Goal: Transaction & Acquisition: Purchase product/service

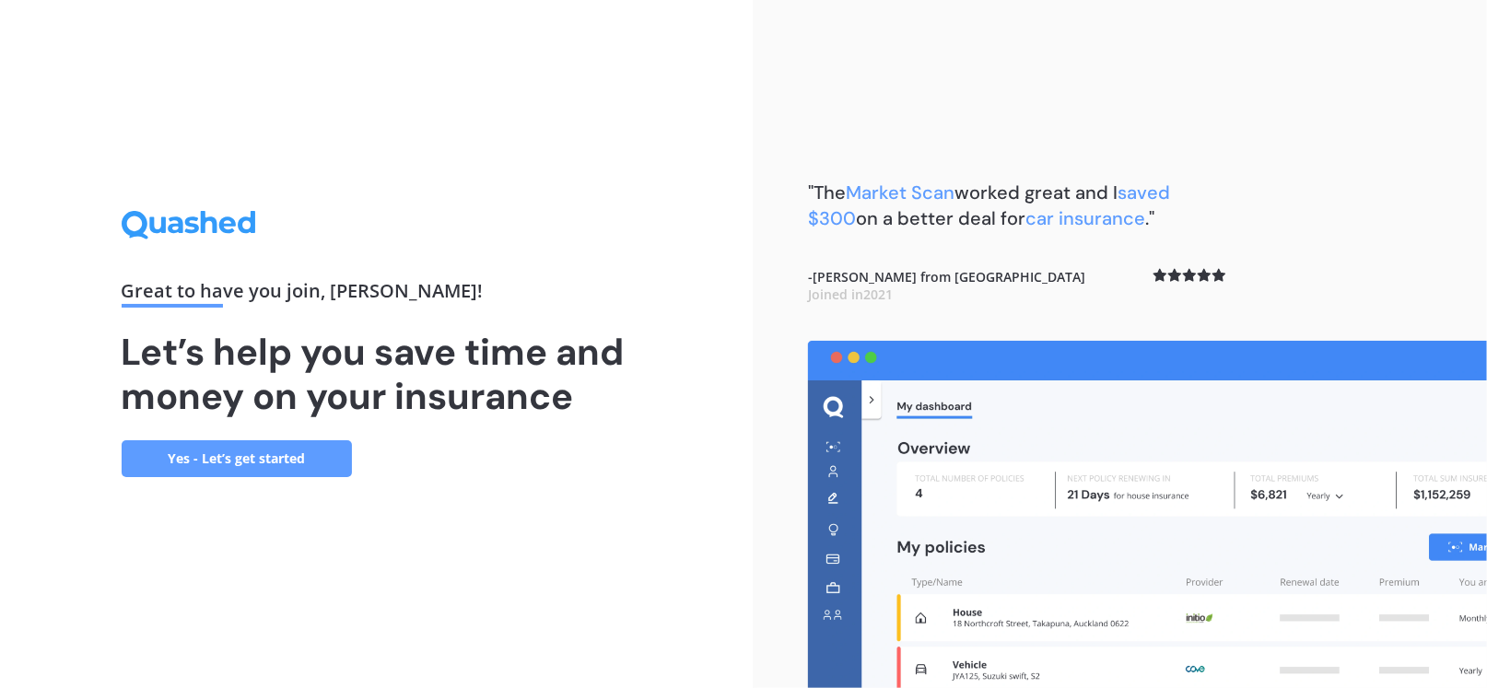
click at [190, 450] on link "Yes - Let’s get started" at bounding box center [237, 458] width 230 height 37
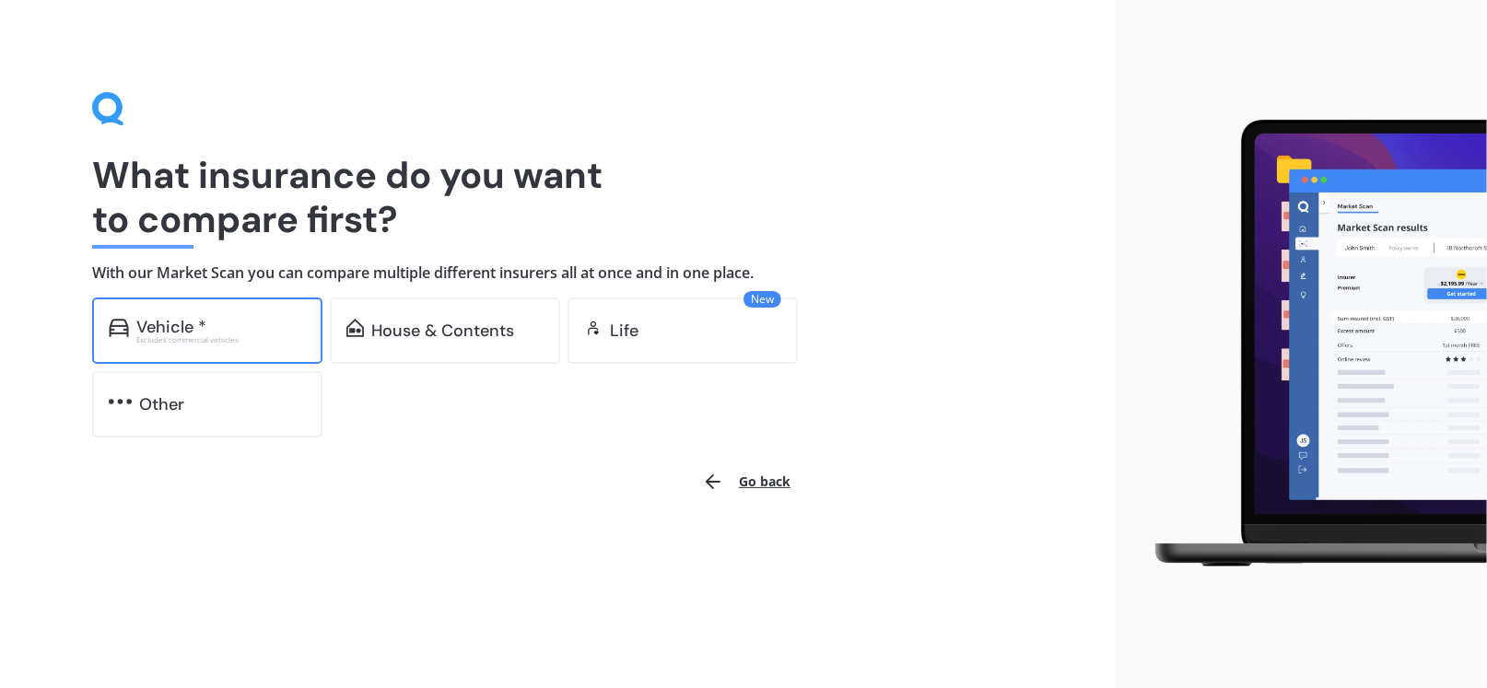
click at [216, 331] on div "Vehicle *" at bounding box center [220, 327] width 169 height 18
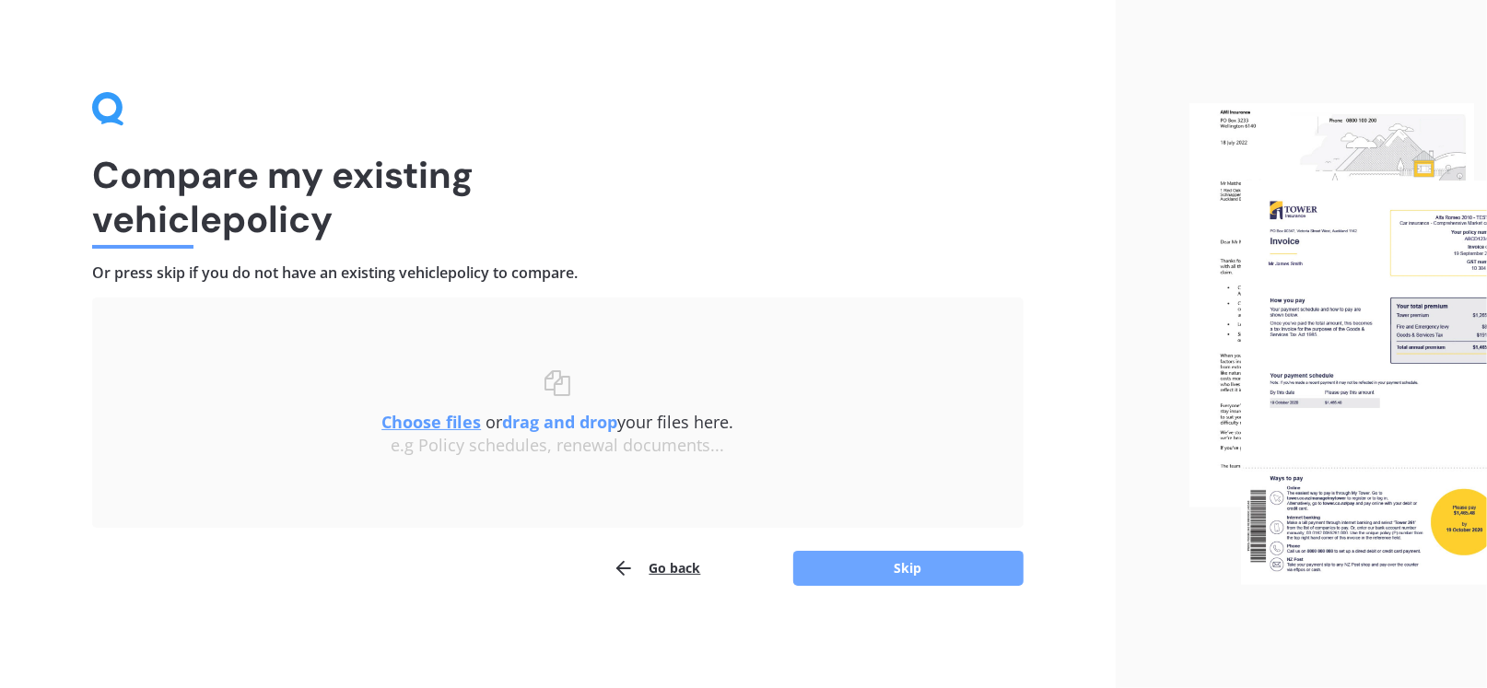
click at [892, 562] on button "Skip" at bounding box center [908, 568] width 230 height 35
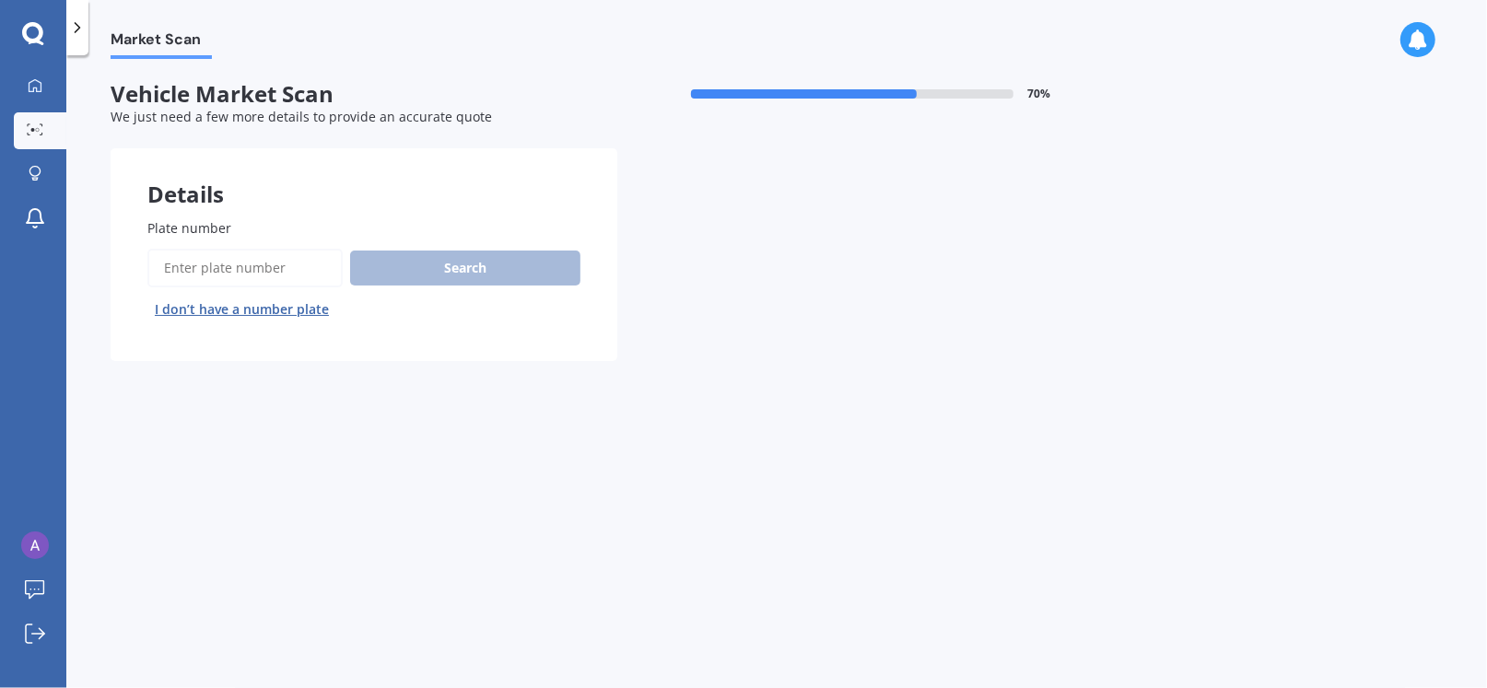
click at [244, 275] on input "Plate number" at bounding box center [244, 268] width 195 height 39
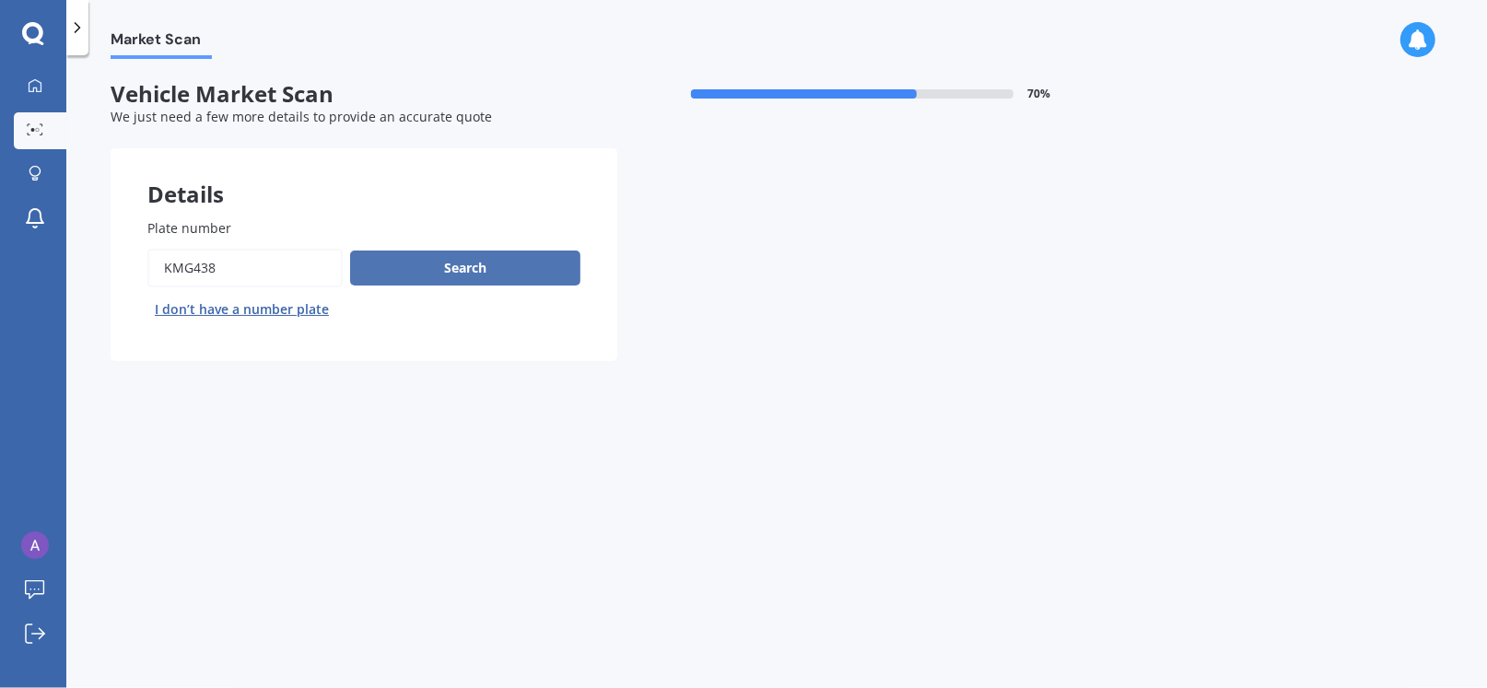
type input "KMG438"
click at [450, 273] on button "Search" at bounding box center [465, 268] width 230 height 35
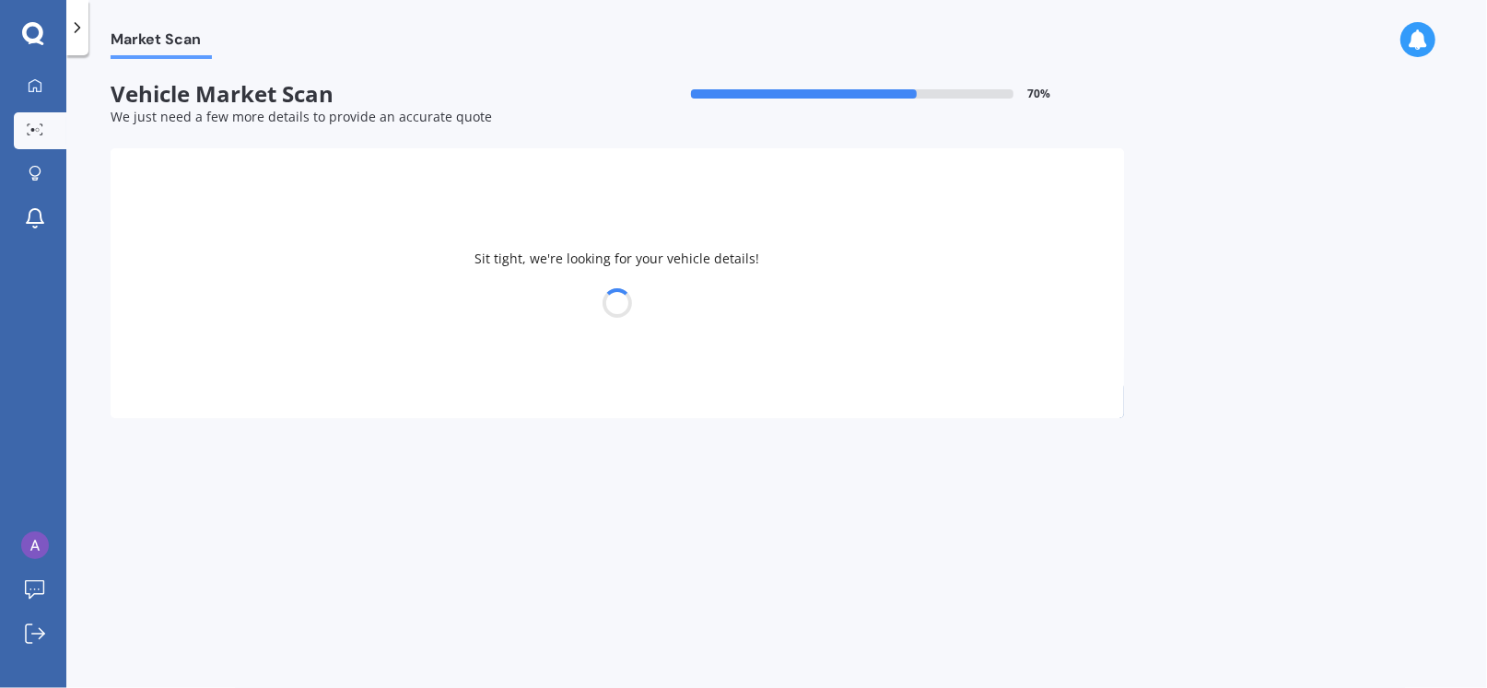
select select "FORD"
select select "RANGER"
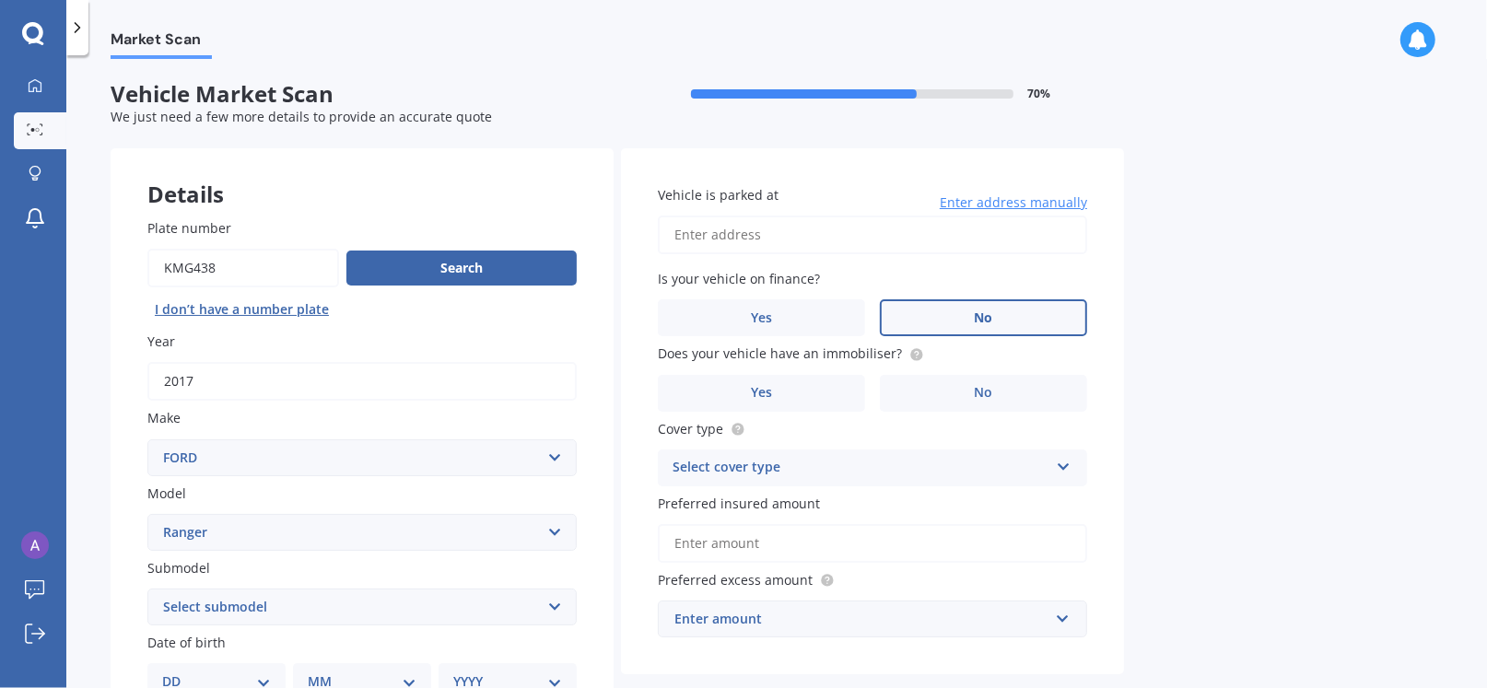
click at [945, 321] on label "No" at bounding box center [983, 317] width 207 height 37
click at [0, 0] on input "No" at bounding box center [0, 0] width 0 height 0
click at [764, 315] on span "Yes" at bounding box center [762, 318] width 22 height 16
click at [0, 0] on input "Yes" at bounding box center [0, 0] width 0 height 0
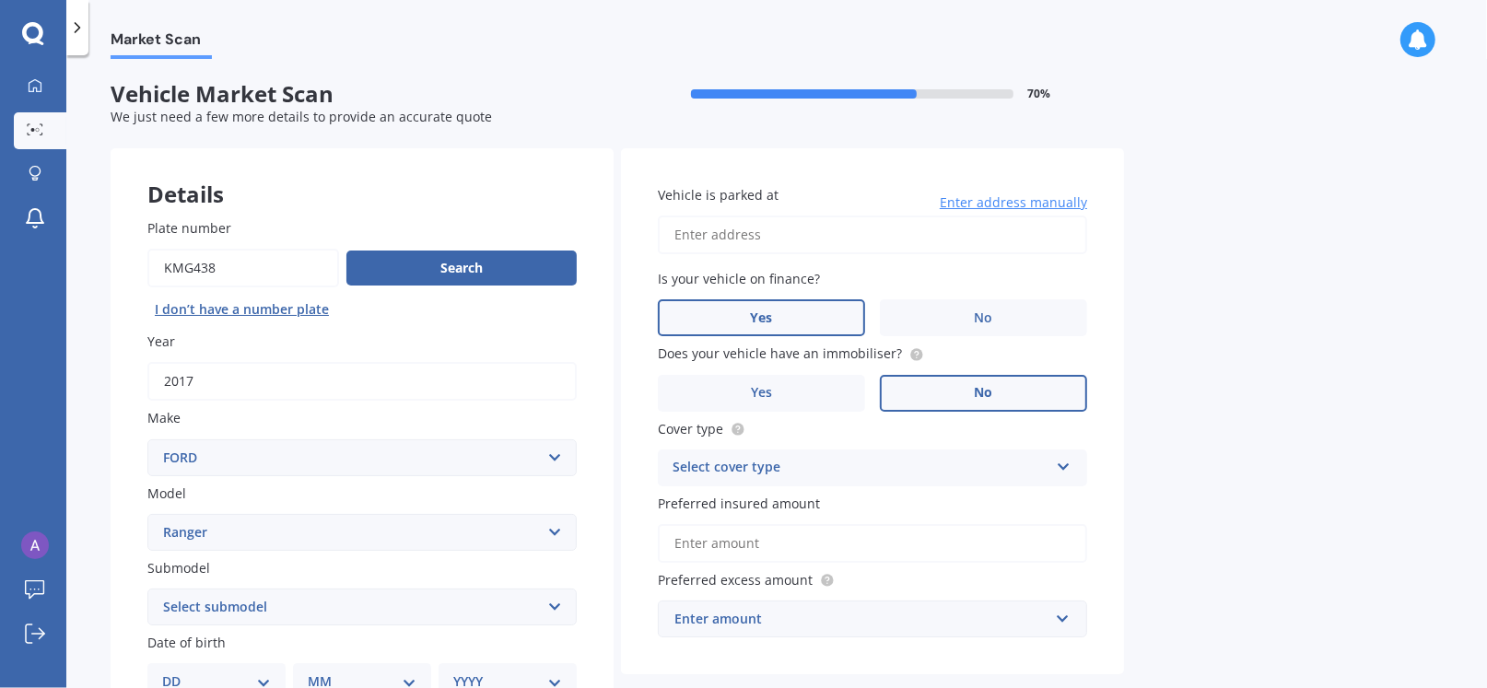
click at [949, 388] on label "No" at bounding box center [983, 393] width 207 height 37
click at [0, 0] on input "No" at bounding box center [0, 0] width 0 height 0
click at [854, 469] on div "Select cover type" at bounding box center [860, 468] width 376 height 22
click at [768, 502] on span "Comprehensive" at bounding box center [722, 504] width 98 height 18
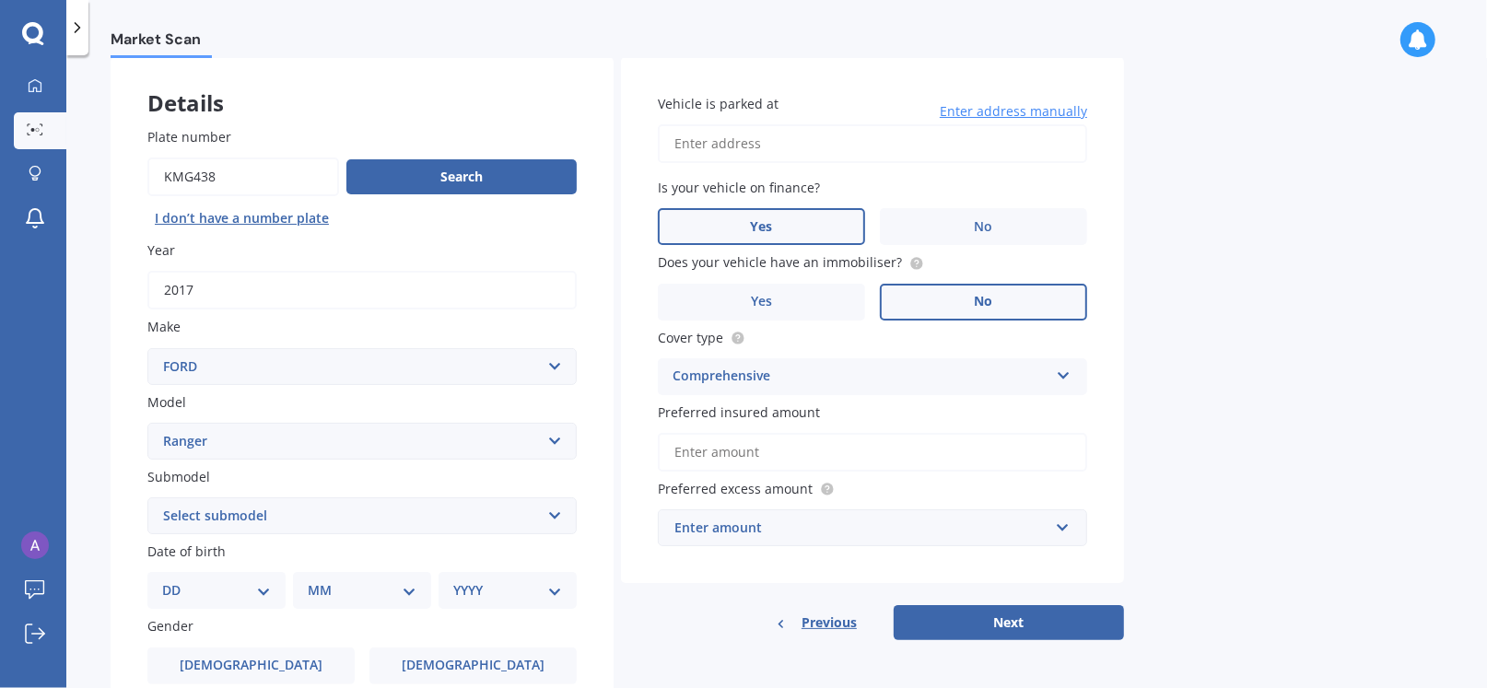
click at [757, 455] on input "Preferred insured amount" at bounding box center [872, 452] width 429 height 39
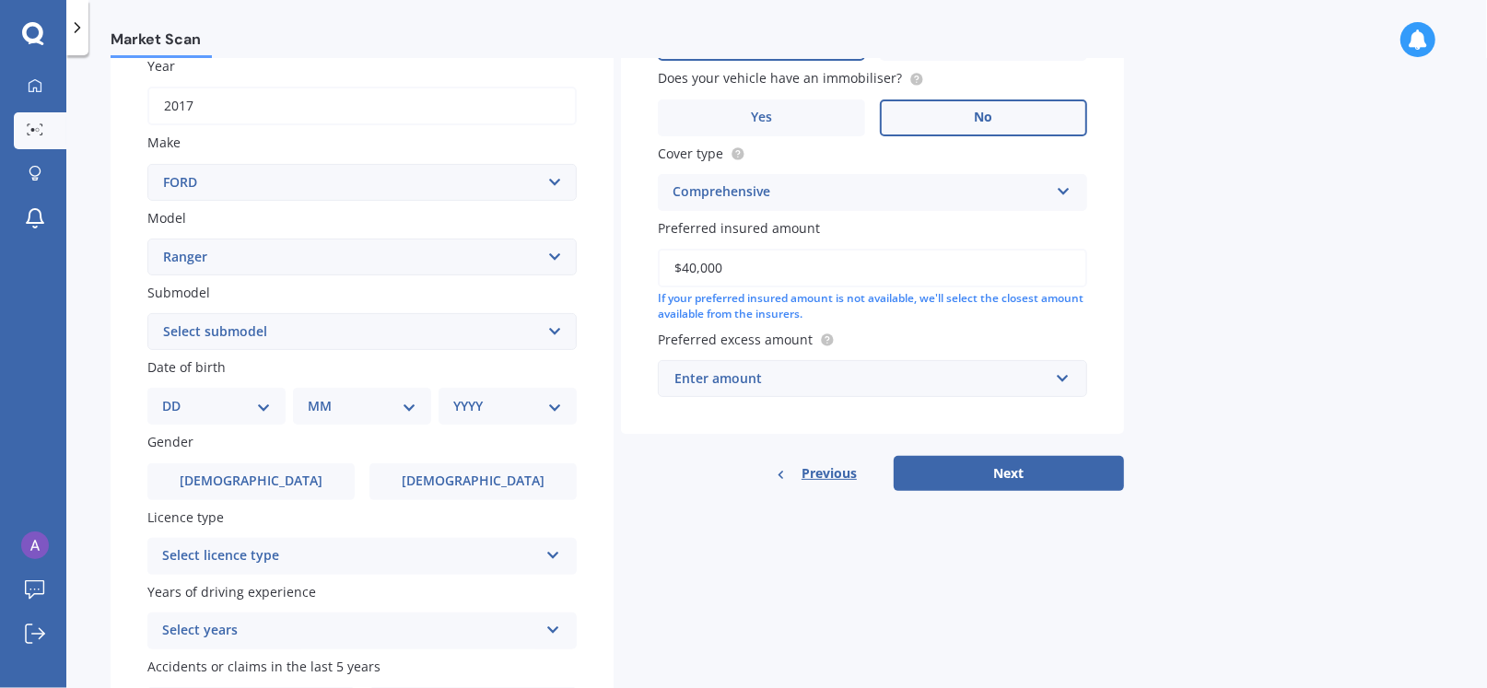
scroll to position [276, 0]
type input "$40,000"
click at [1065, 377] on input "text" at bounding box center [866, 377] width 413 height 35
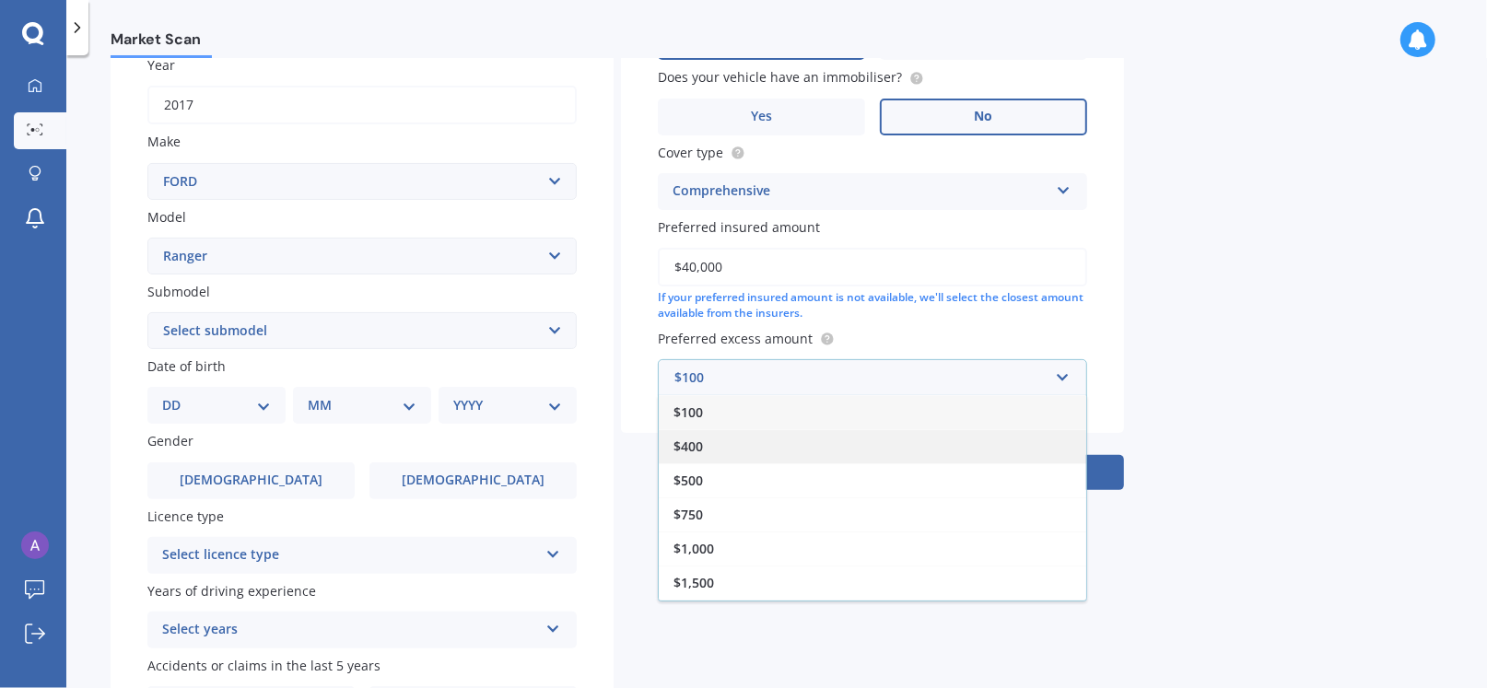
click at [939, 446] on div "$400" at bounding box center [872, 446] width 427 height 34
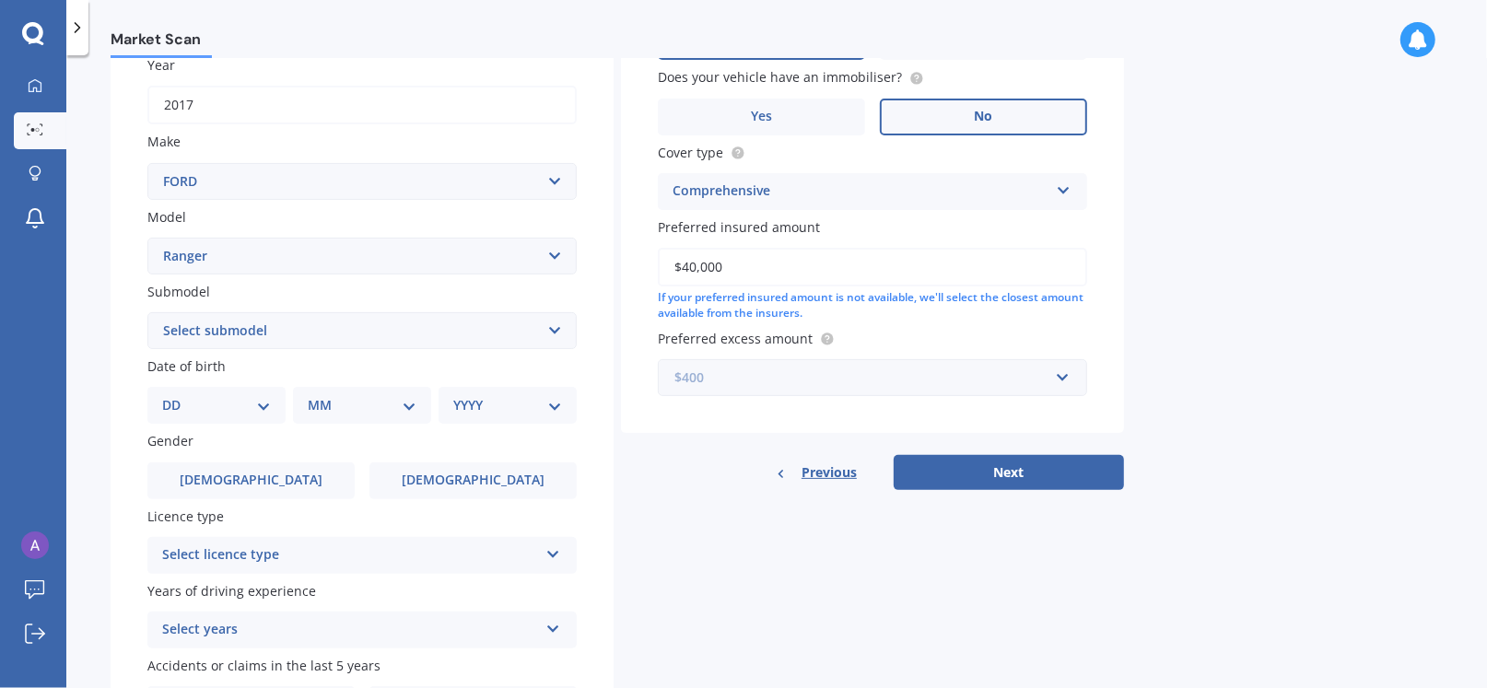
click at [1059, 380] on input "text" at bounding box center [866, 377] width 413 height 35
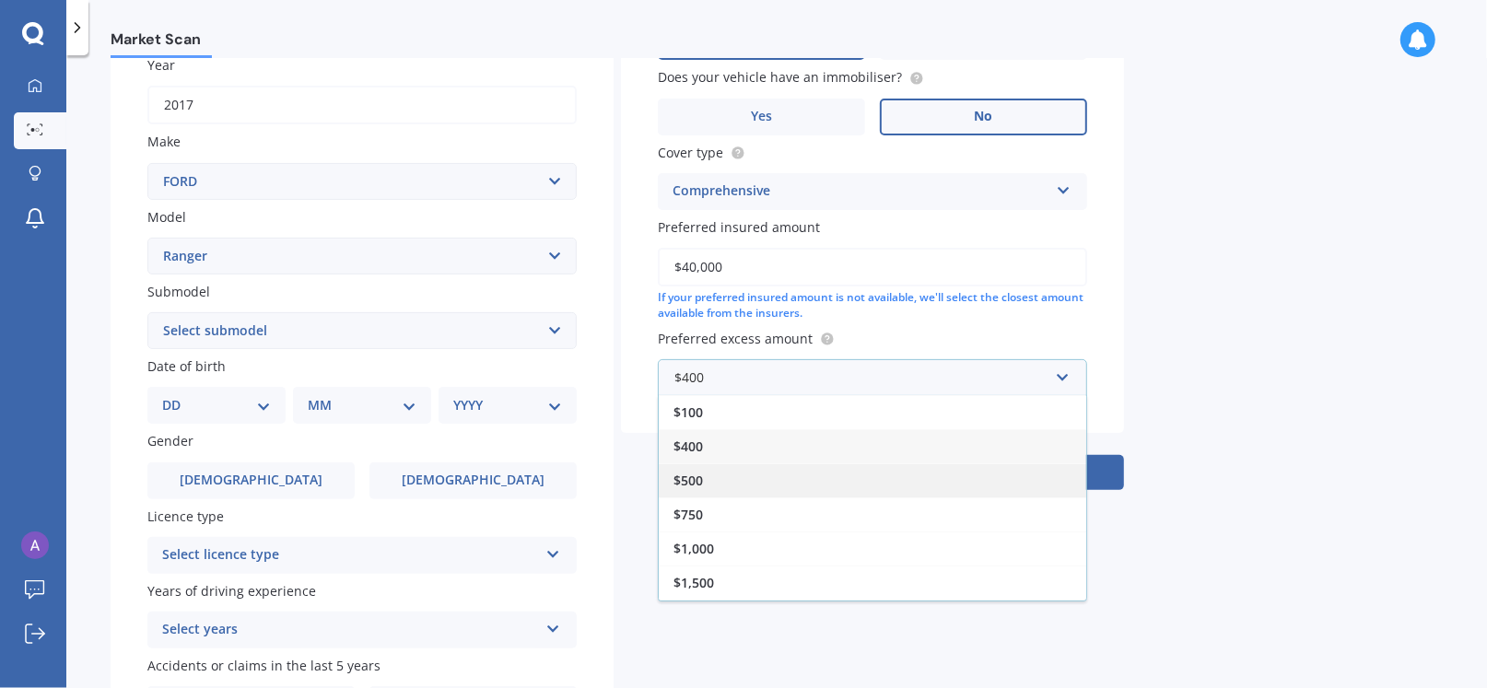
click at [927, 479] on div "$500" at bounding box center [872, 480] width 427 height 34
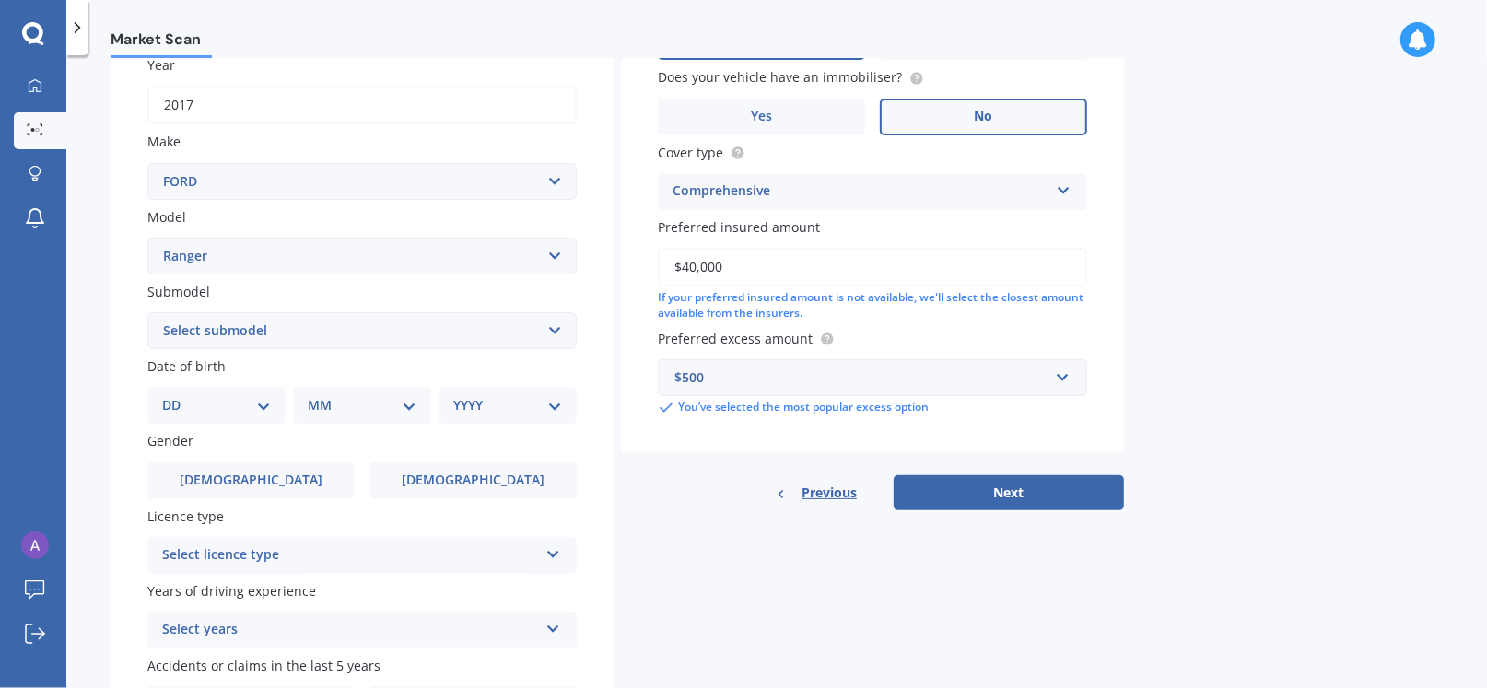
click at [466, 338] on select "Select submodel 4X2 3.2 Litre Turbo Diesel 4X2 XL 2.2 Litre Turbo Diesel 4X2 XL…" at bounding box center [361, 330] width 429 height 37
